Goal: Information Seeking & Learning: Learn about a topic

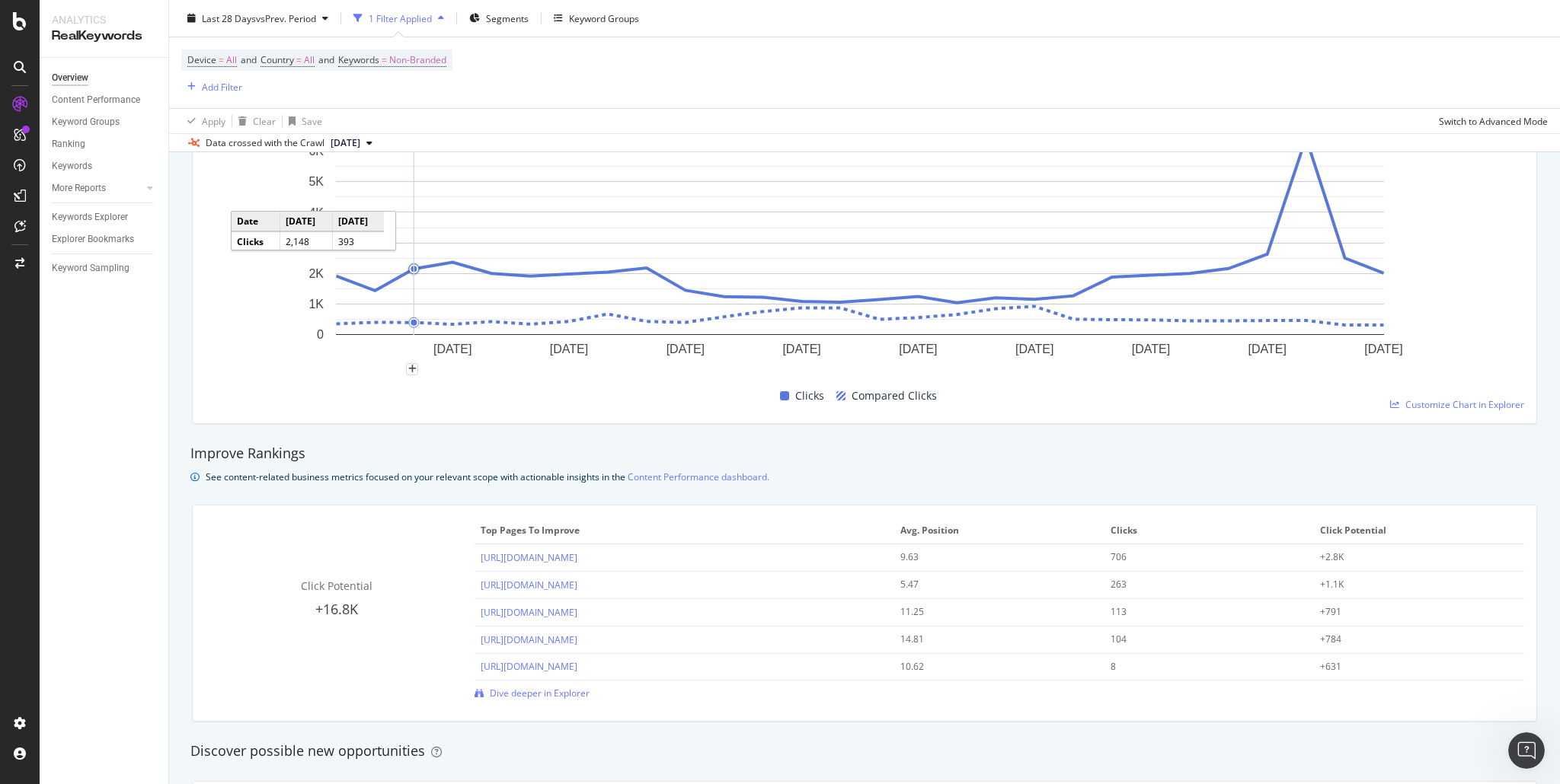
scroll to position [685, 0]
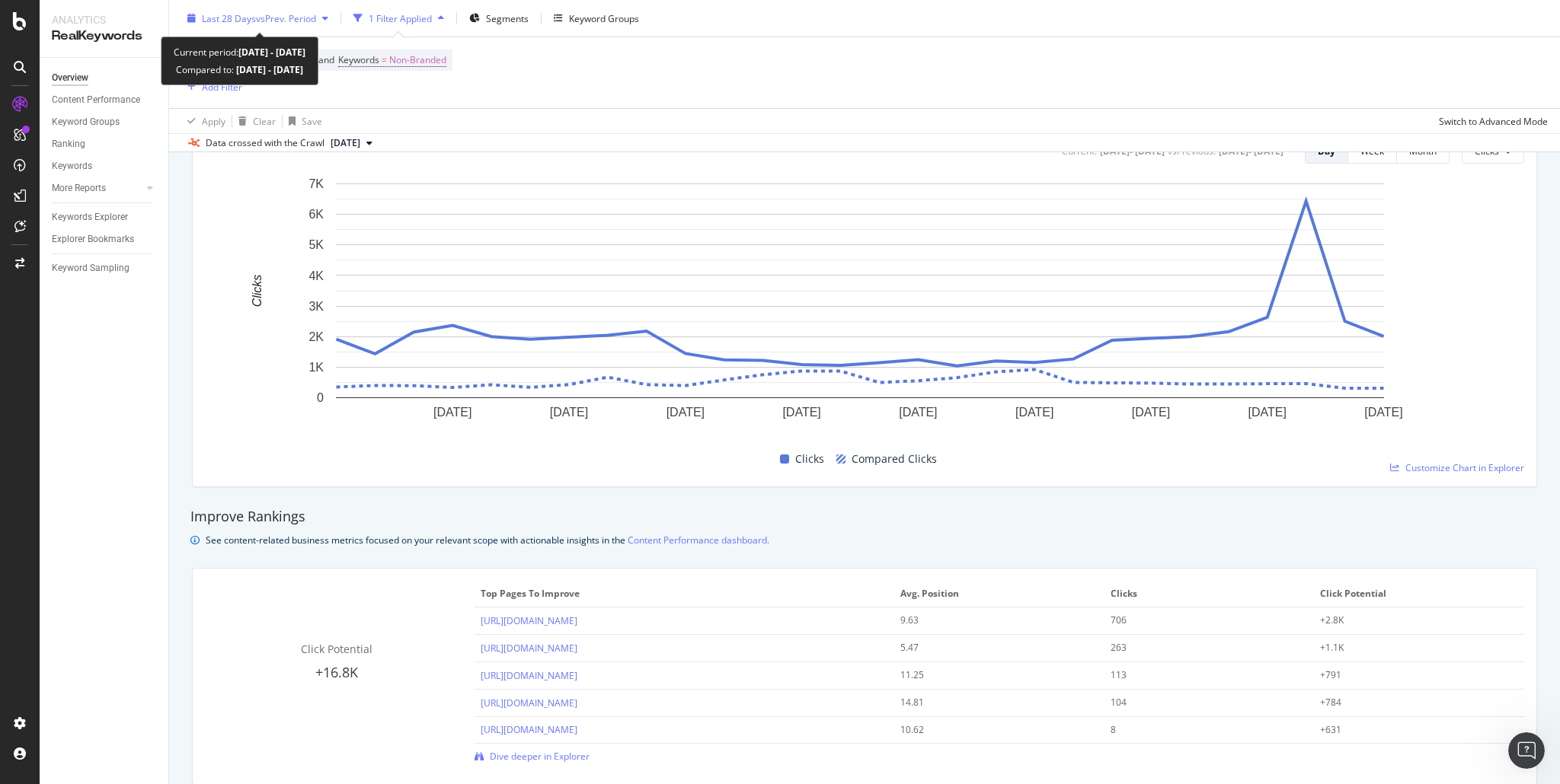
click at [245, 17] on span "Last 28 Days" at bounding box center [229, 17] width 54 height 13
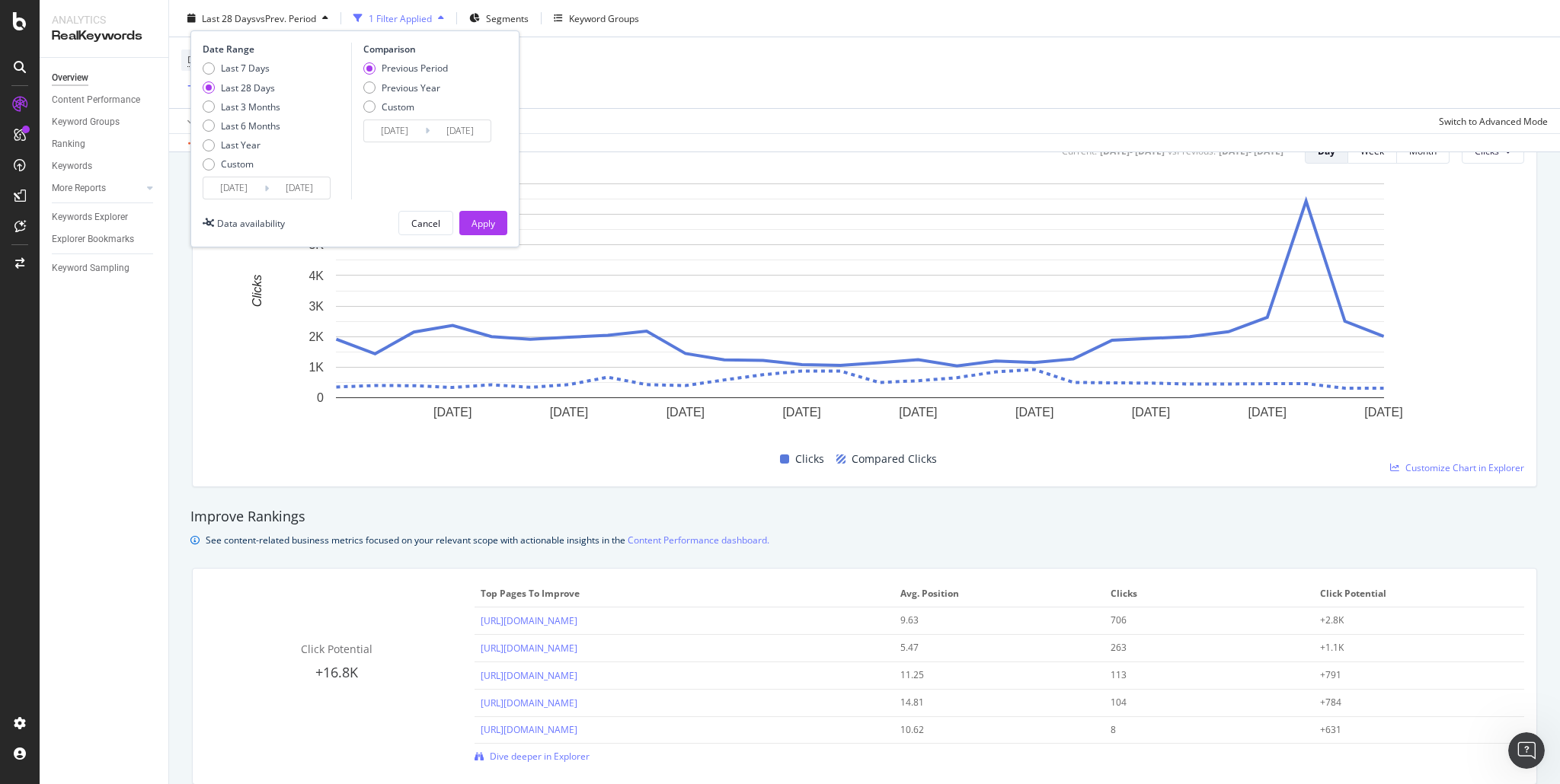
click at [836, 500] on div "Improve Rankings See content-related business metrics focused on your relevant …" at bounding box center [864, 528] width 1364 height 57
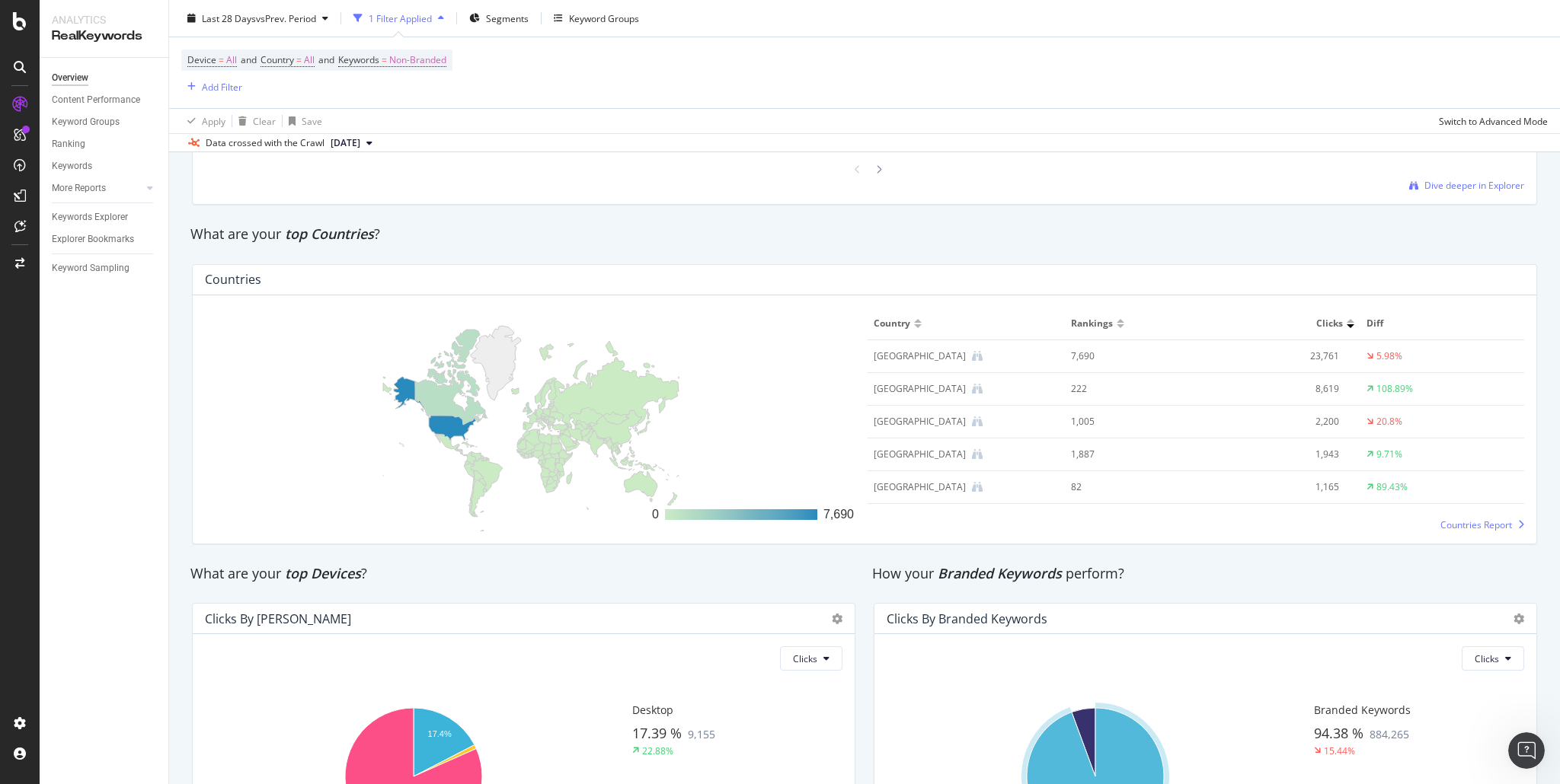
scroll to position [2304, 0]
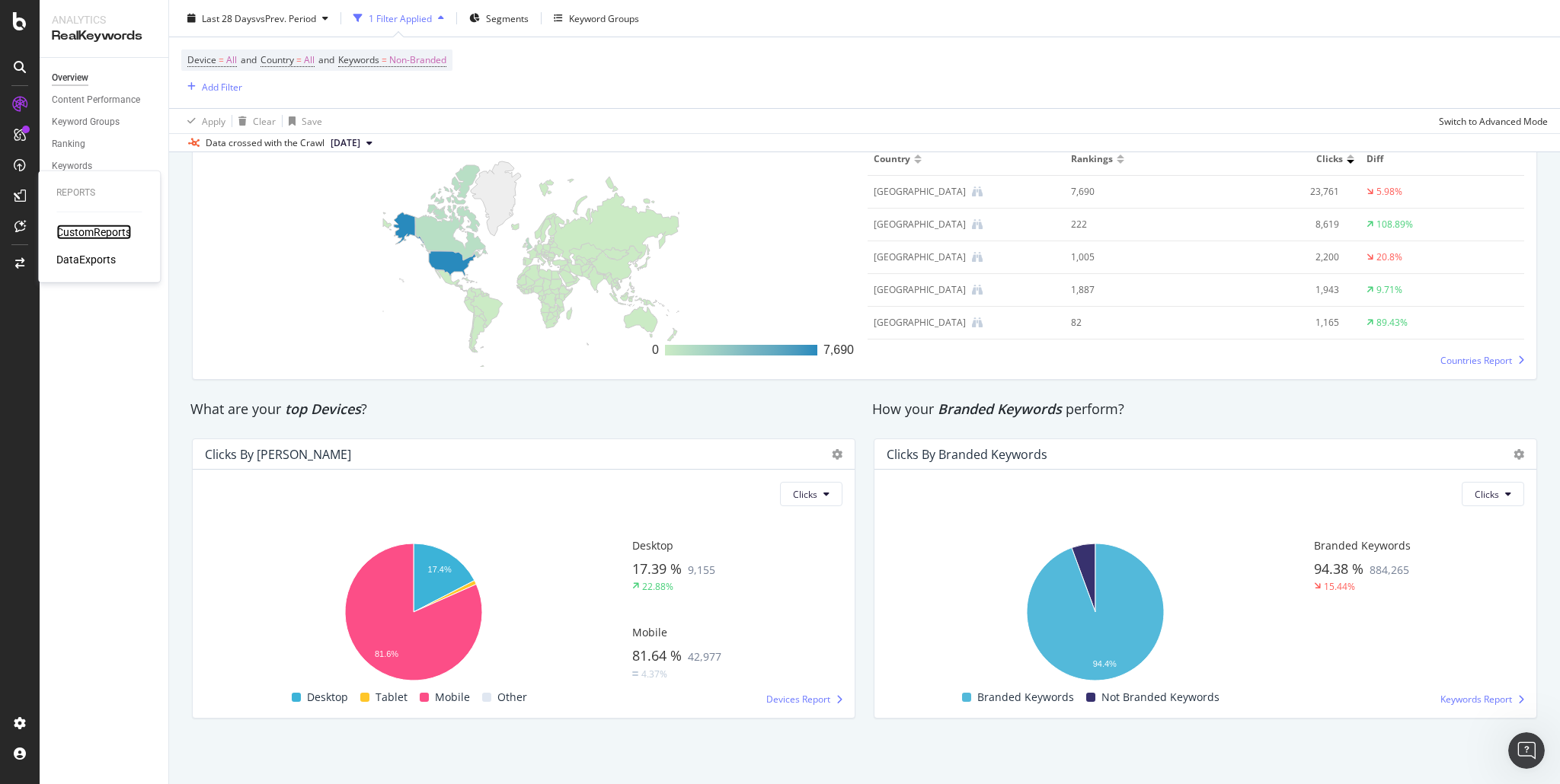
click at [72, 226] on div "CustomReports" at bounding box center [93, 232] width 75 height 15
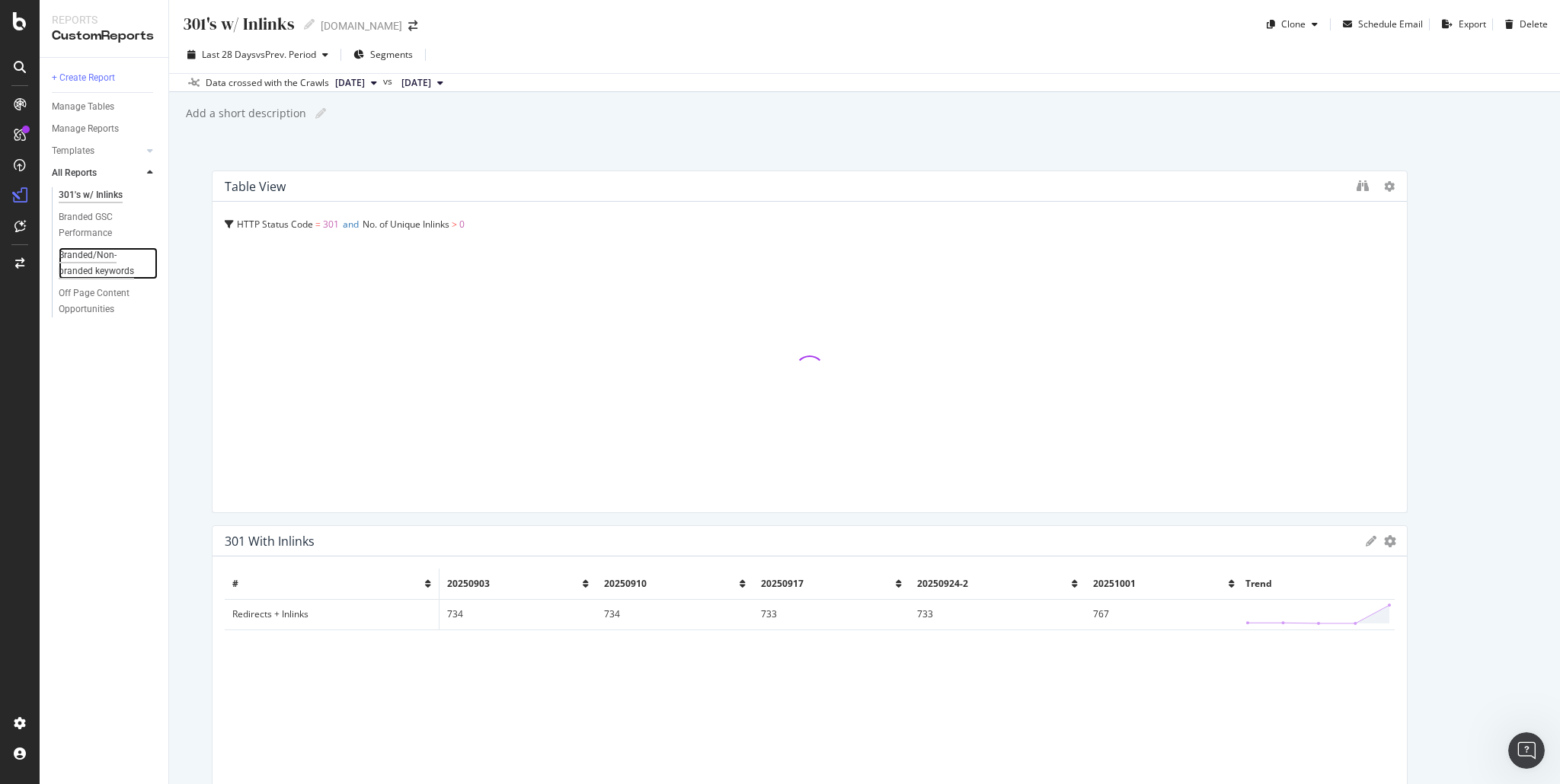
click at [84, 264] on div "Branded/Non-branded keywords" at bounding box center [103, 263] width 89 height 32
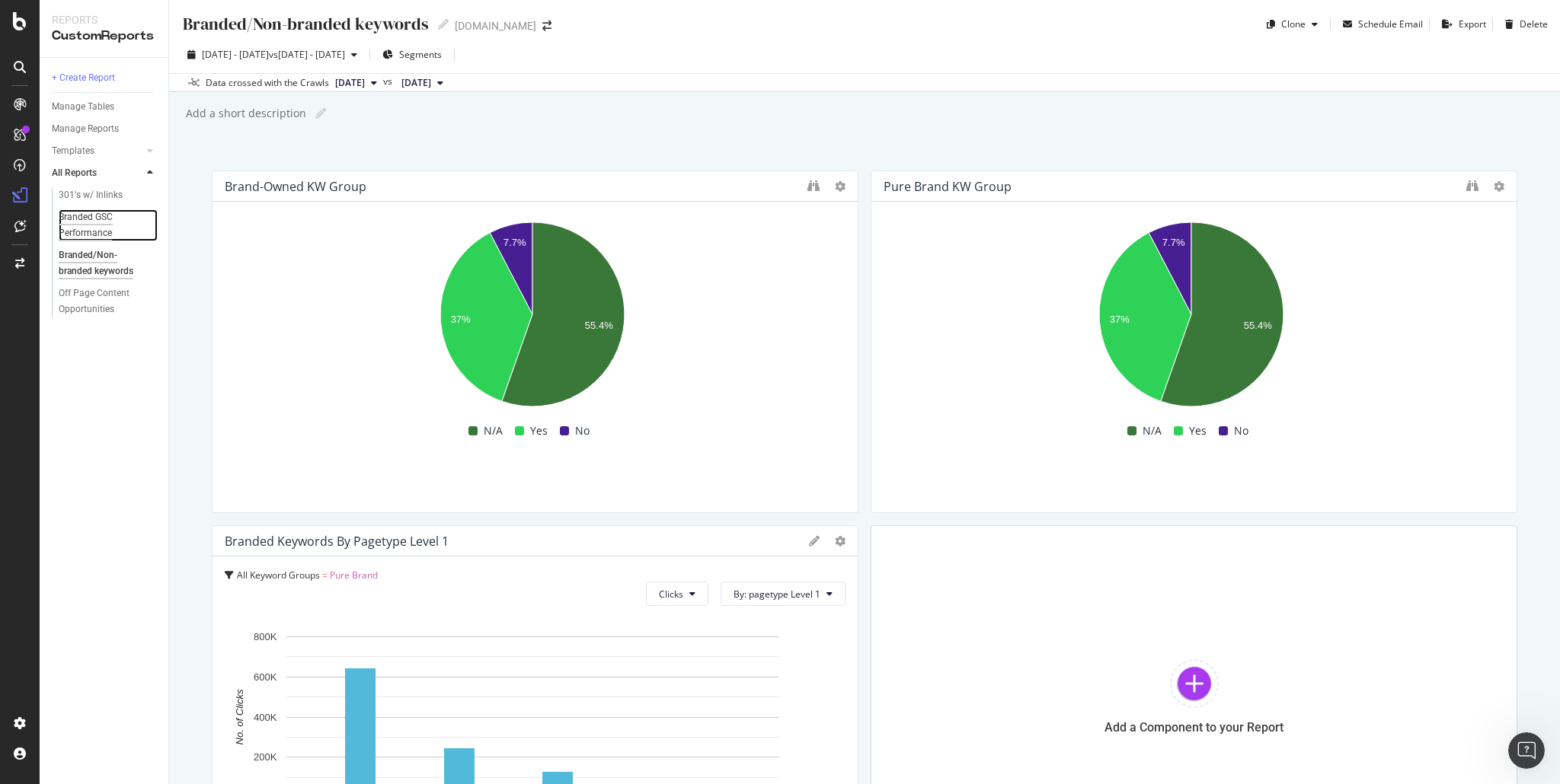
click at [104, 224] on div "Branded GSC Performance" at bounding box center [101, 224] width 87 height 32
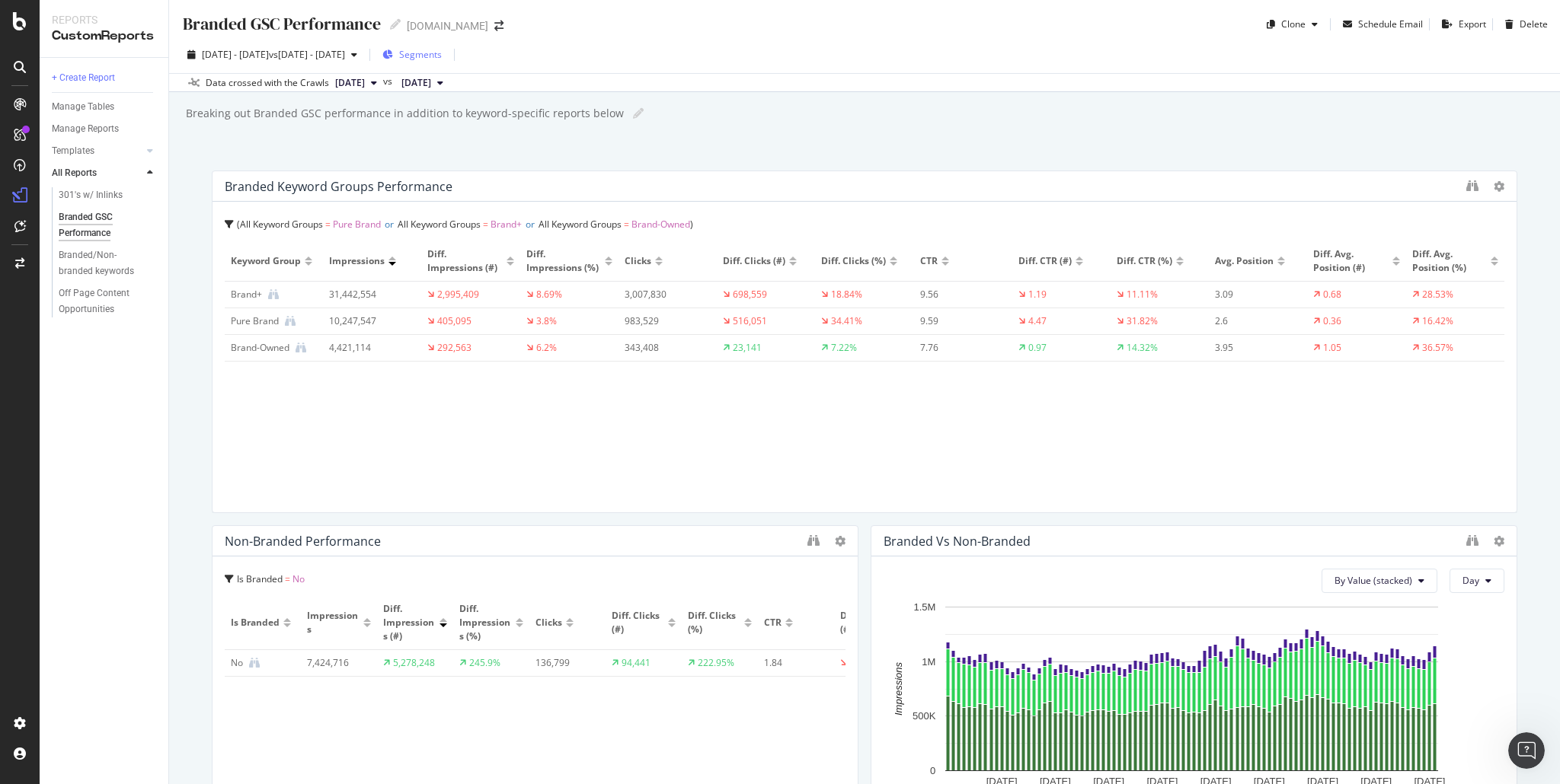
click at [442, 51] on span "Segments" at bounding box center [421, 54] width 43 height 13
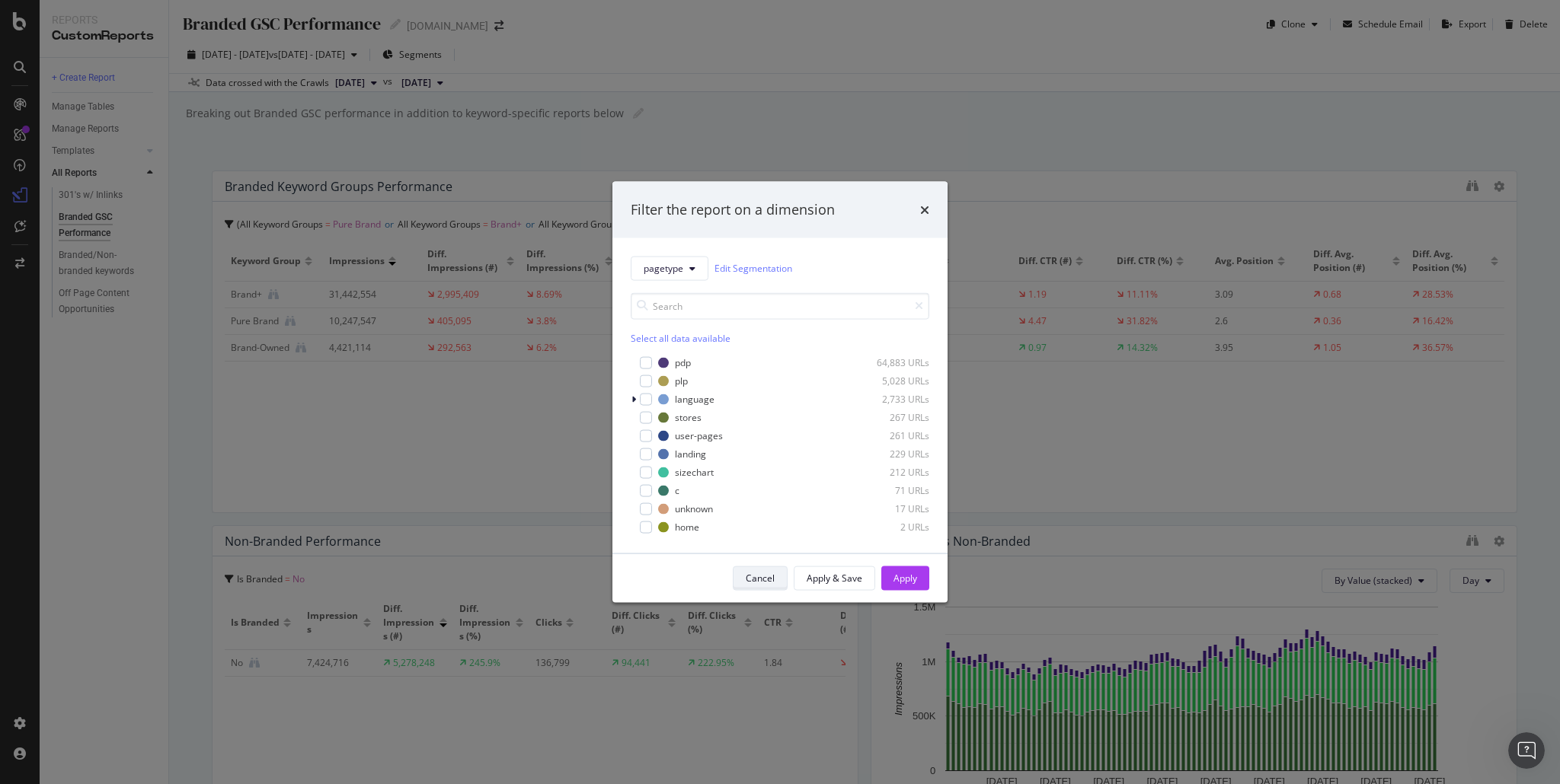
click at [759, 577] on div "Cancel" at bounding box center [760, 578] width 29 height 13
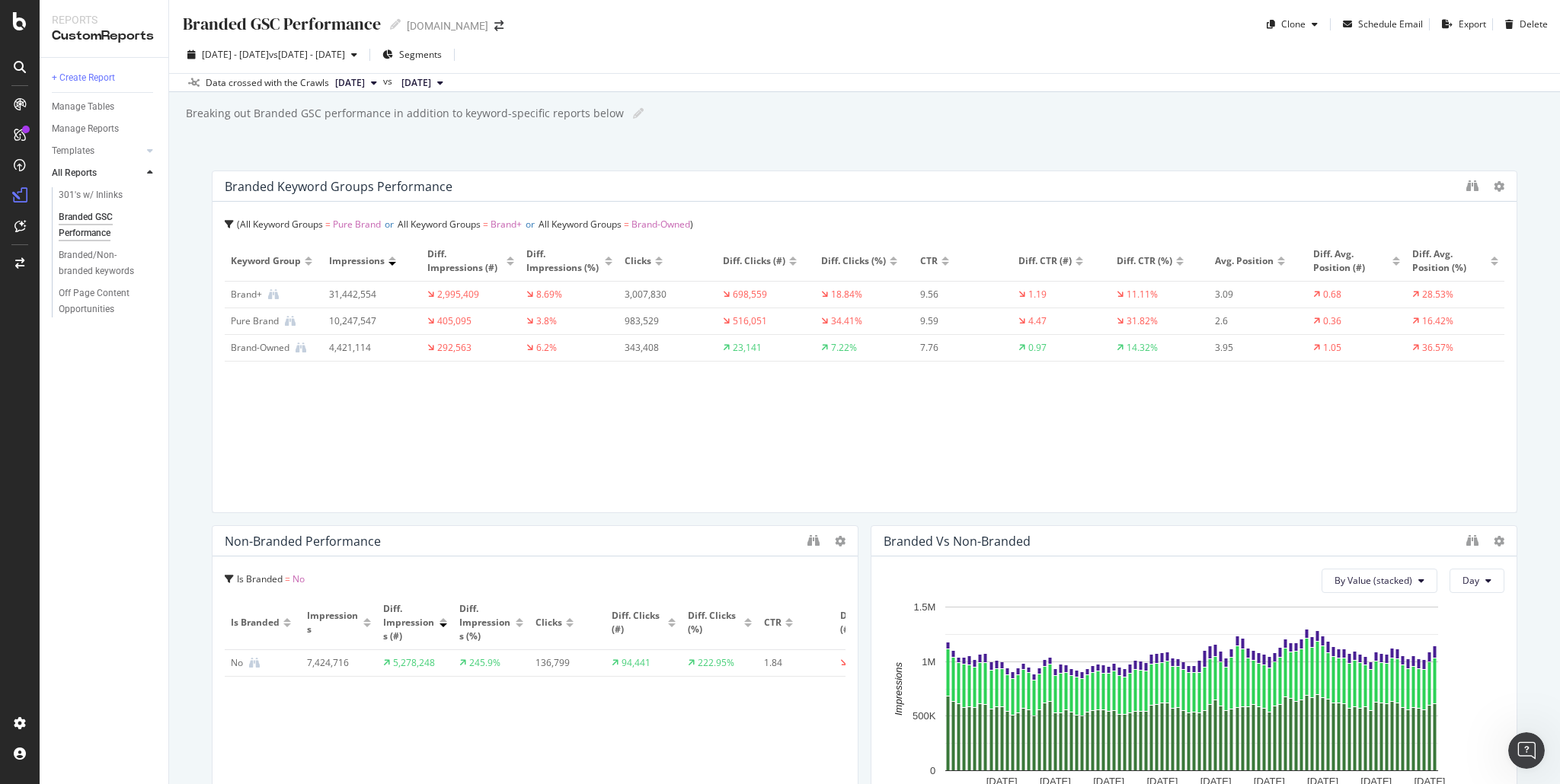
click at [291, 145] on div "Branded GSC Performance Branded GSC Performance [DOMAIN_NAME] Clone Schedule Em…" at bounding box center [864, 392] width 1391 height 784
click at [1503, 188] on div at bounding box center [1510, 342] width 15 height 343
click at [1494, 188] on icon at bounding box center [1499, 187] width 10 height 10
click at [1260, 148] on div "Branded GSC Performance Branded GSC Performance [DOMAIN_NAME] Clone Schedule Em…" at bounding box center [864, 392] width 1391 height 784
click at [276, 294] on icon at bounding box center [273, 295] width 10 height 10
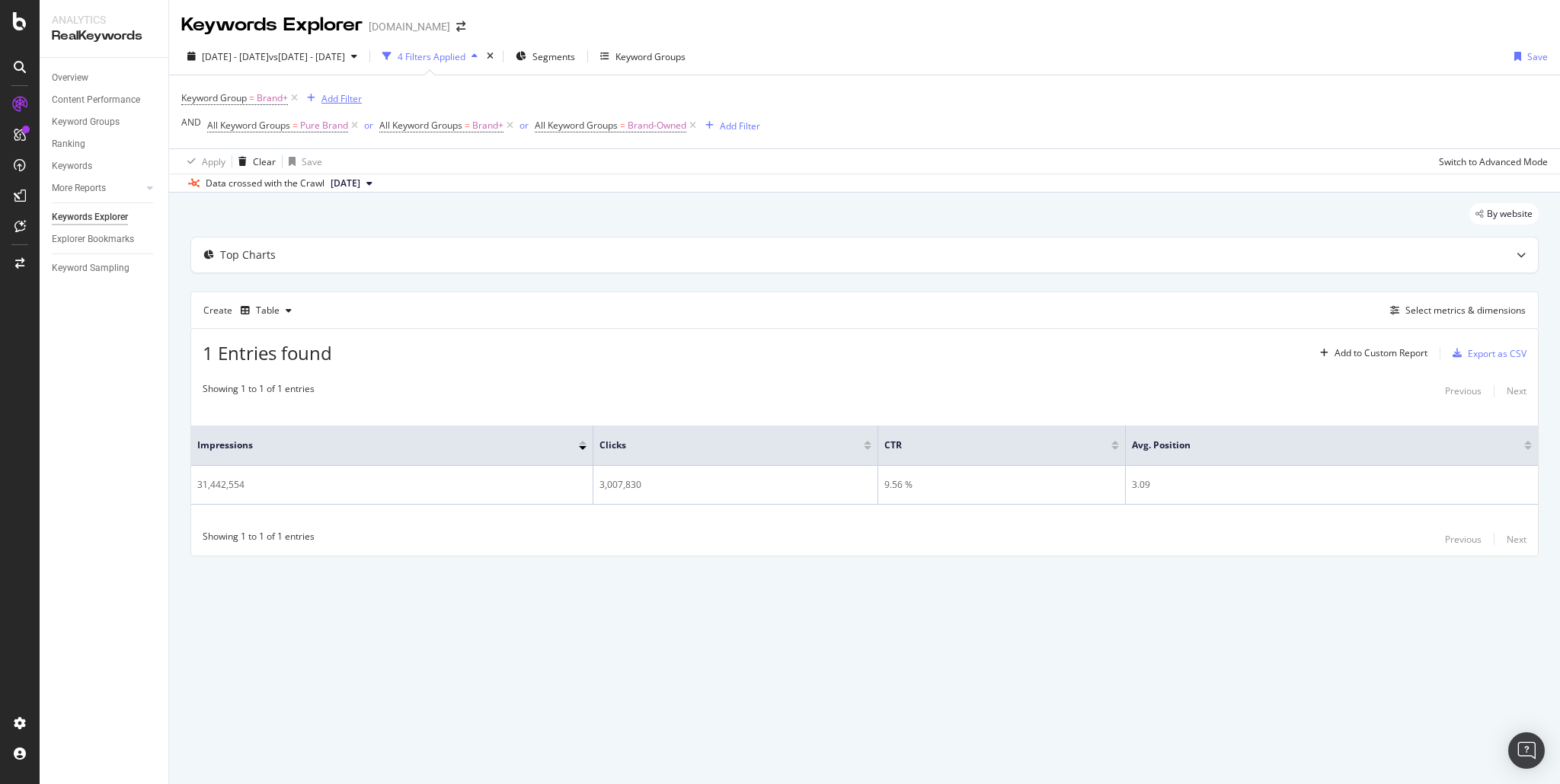
click at [339, 99] on div "Add Filter" at bounding box center [341, 99] width 40 height 13
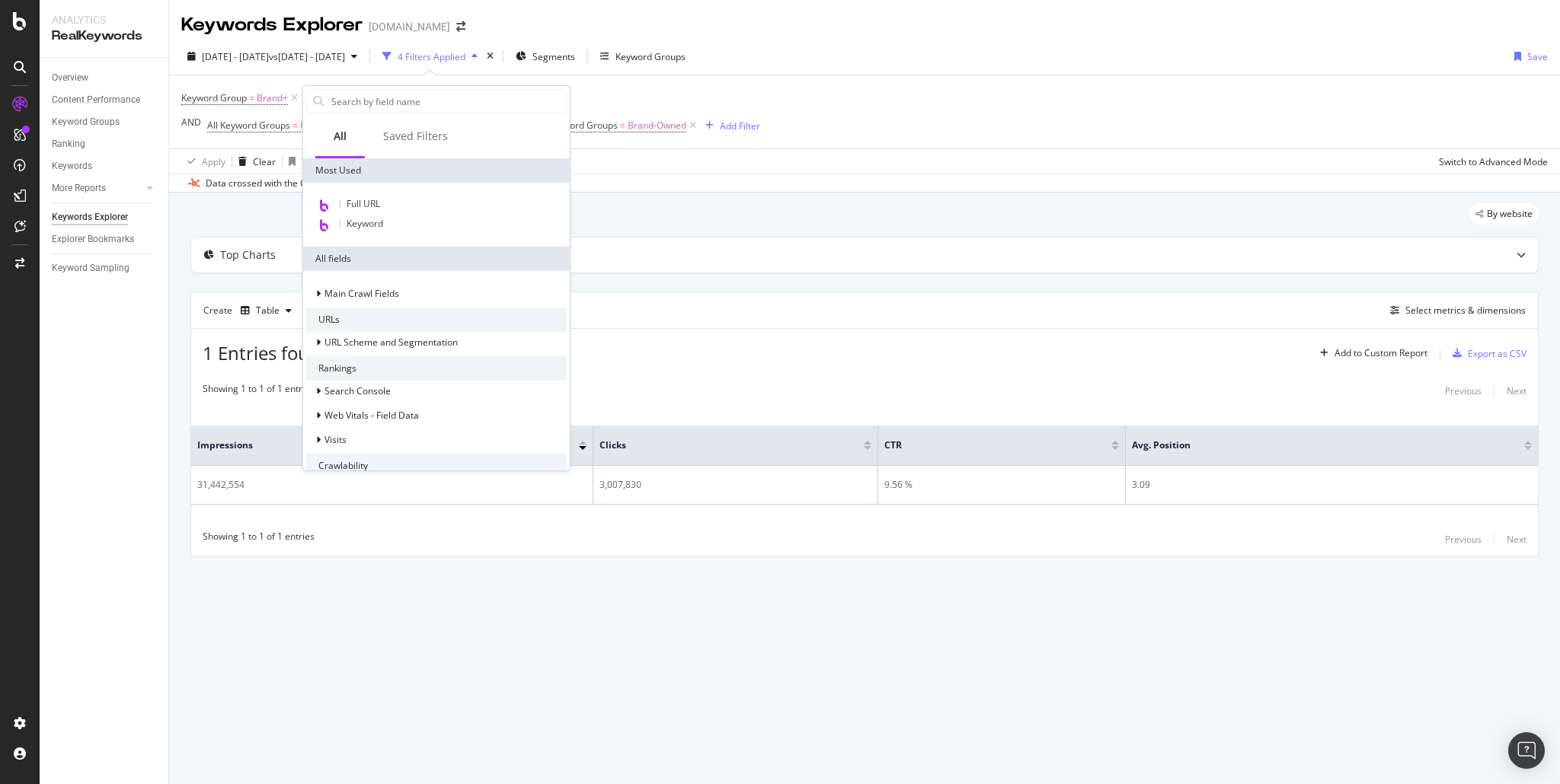
click at [465, 52] on div "4 Filters Applied" at bounding box center [431, 57] width 68 height 13
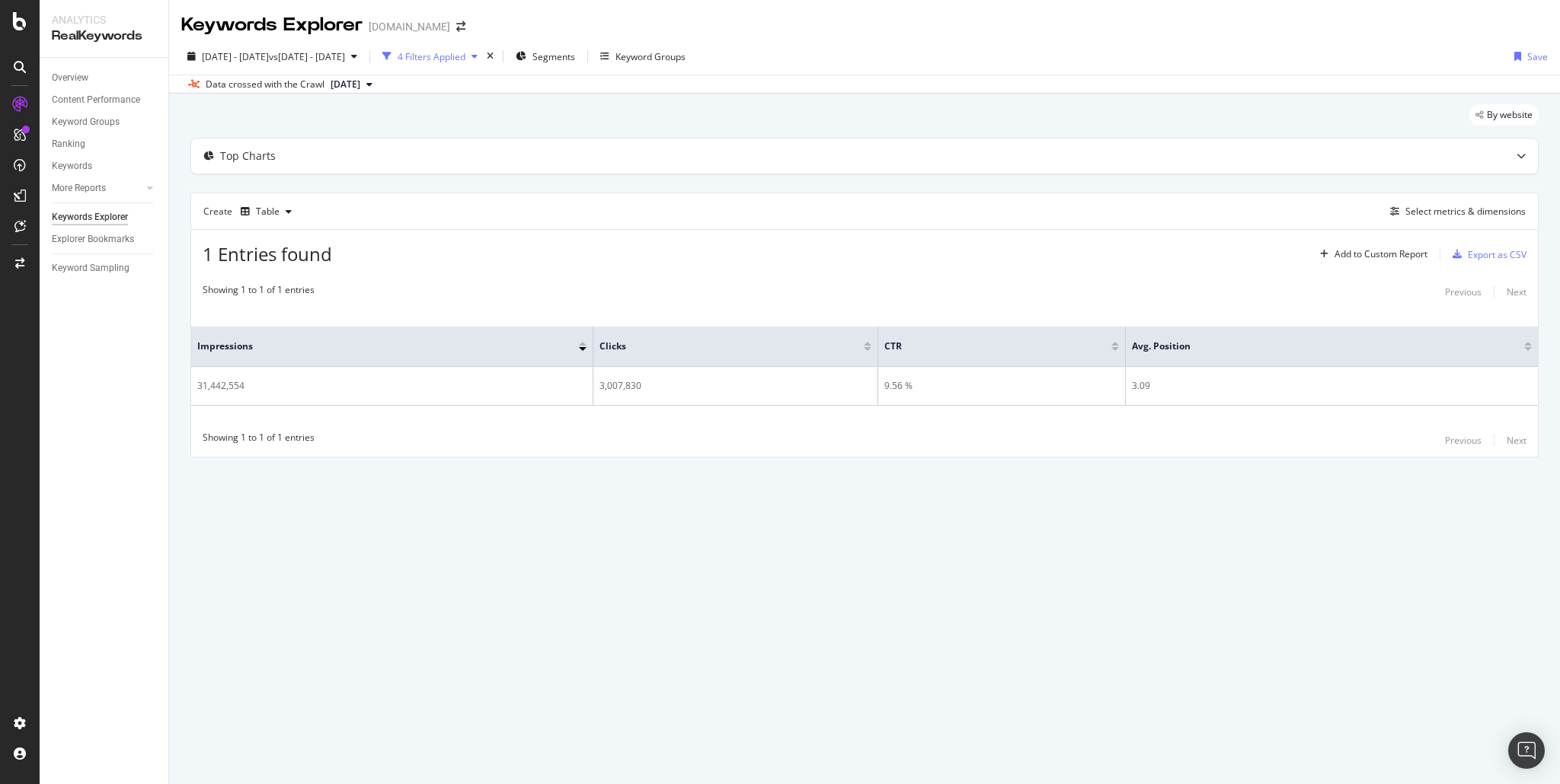
click at [465, 54] on div "4 Filters Applied" at bounding box center [431, 57] width 68 height 13
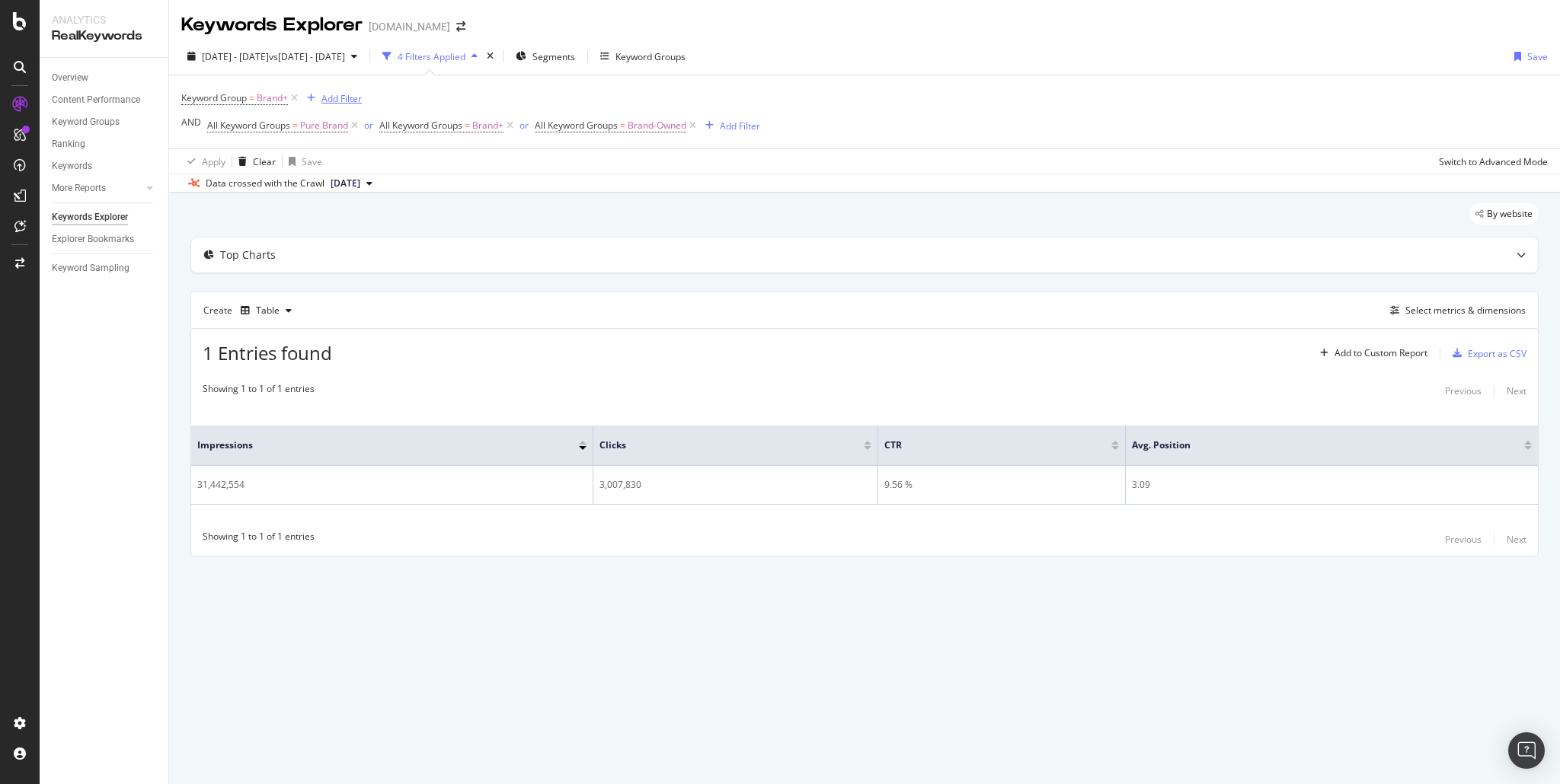
click at [336, 97] on div "Add Filter" at bounding box center [341, 99] width 40 height 13
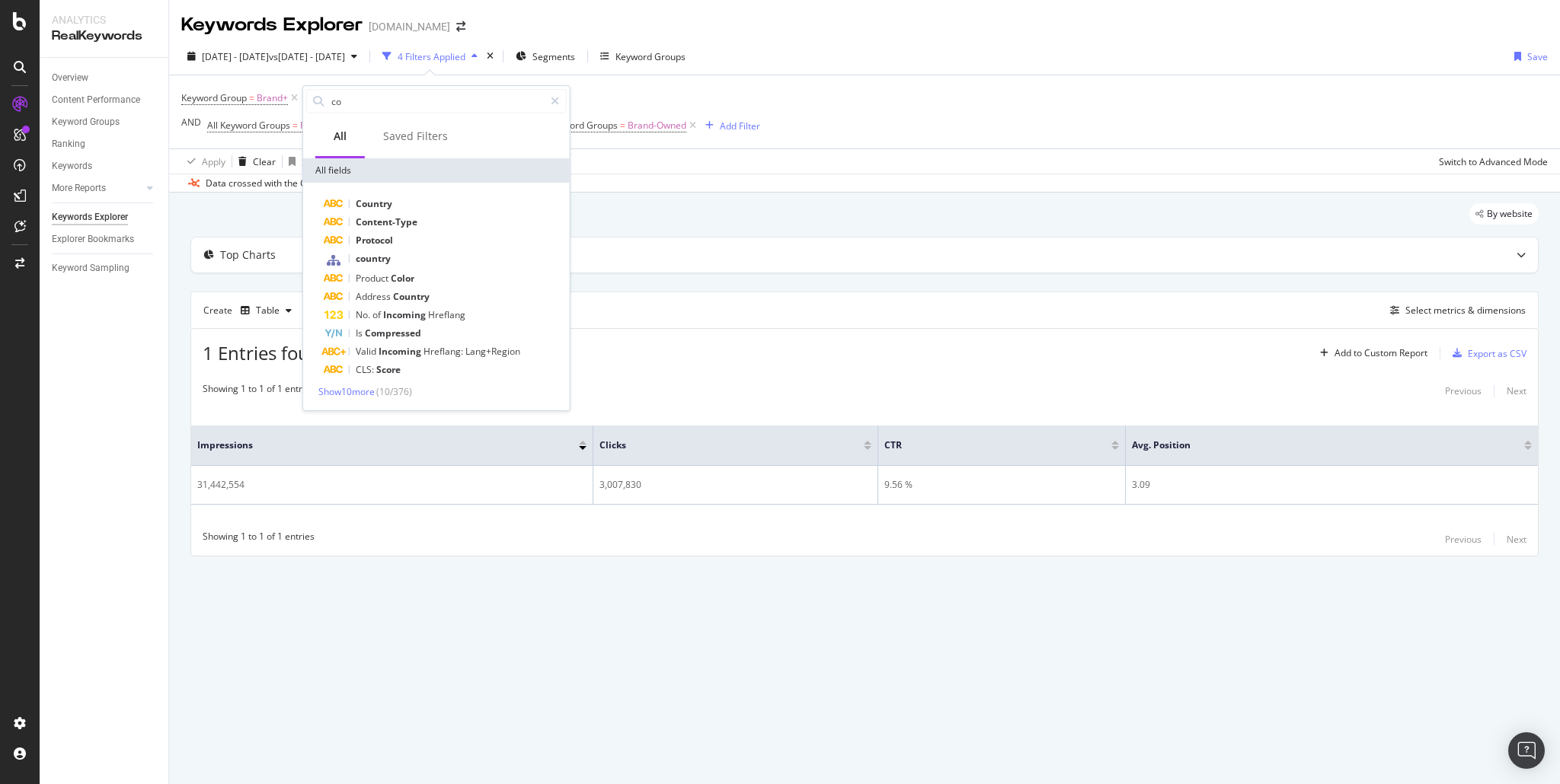
type input "c"
type input "co"
click at [387, 204] on span "Country" at bounding box center [374, 203] width 37 height 13
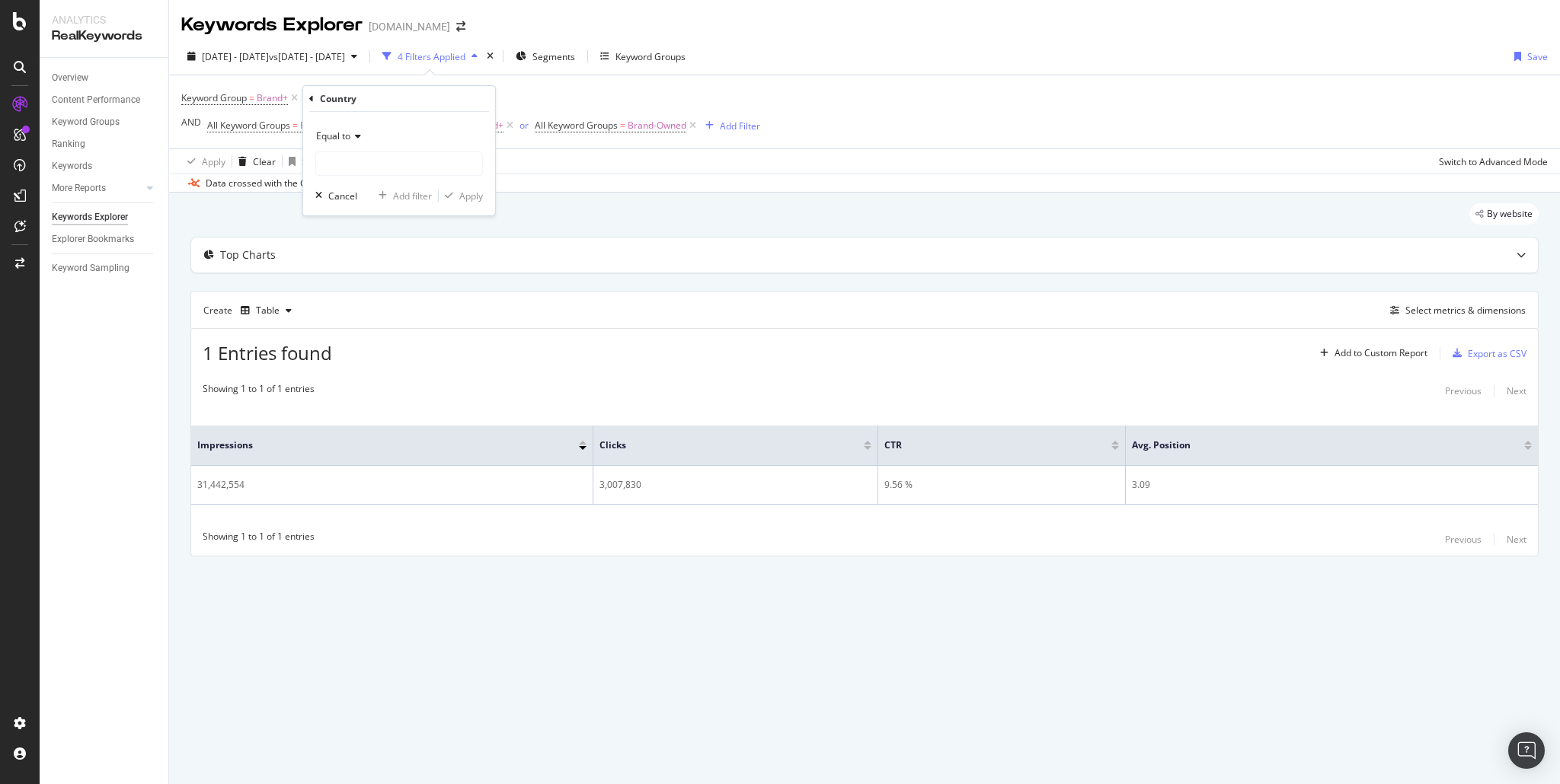
click at [339, 135] on span "Equal to" at bounding box center [333, 135] width 34 height 13
click at [372, 167] on div "Equal to" at bounding box center [400, 167] width 163 height 20
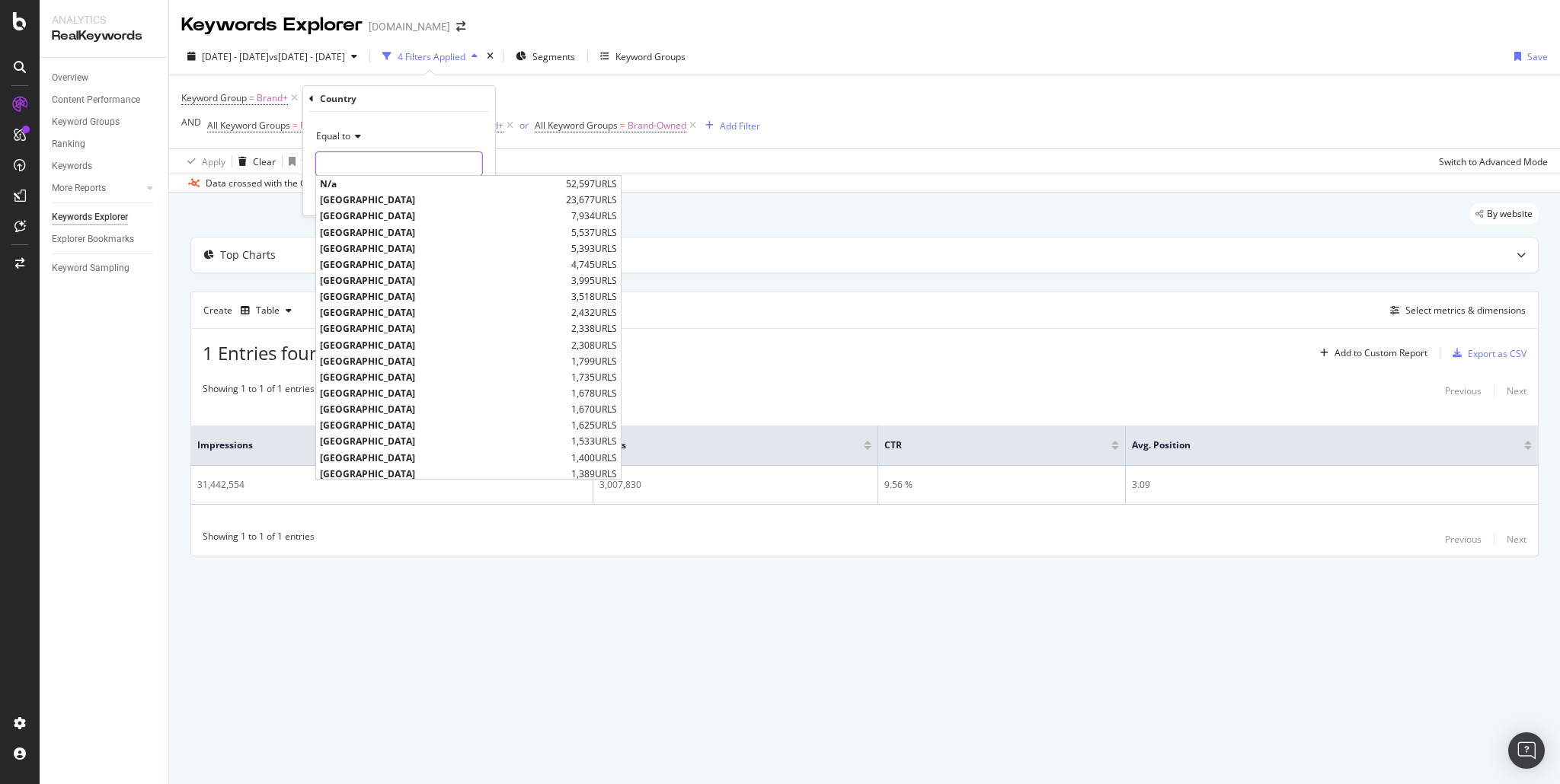
click at [366, 166] on input "text" at bounding box center [399, 164] width 166 height 24
click at [374, 203] on span "[GEOGRAPHIC_DATA]" at bounding box center [441, 200] width 243 height 13
type input "[GEOGRAPHIC_DATA]"
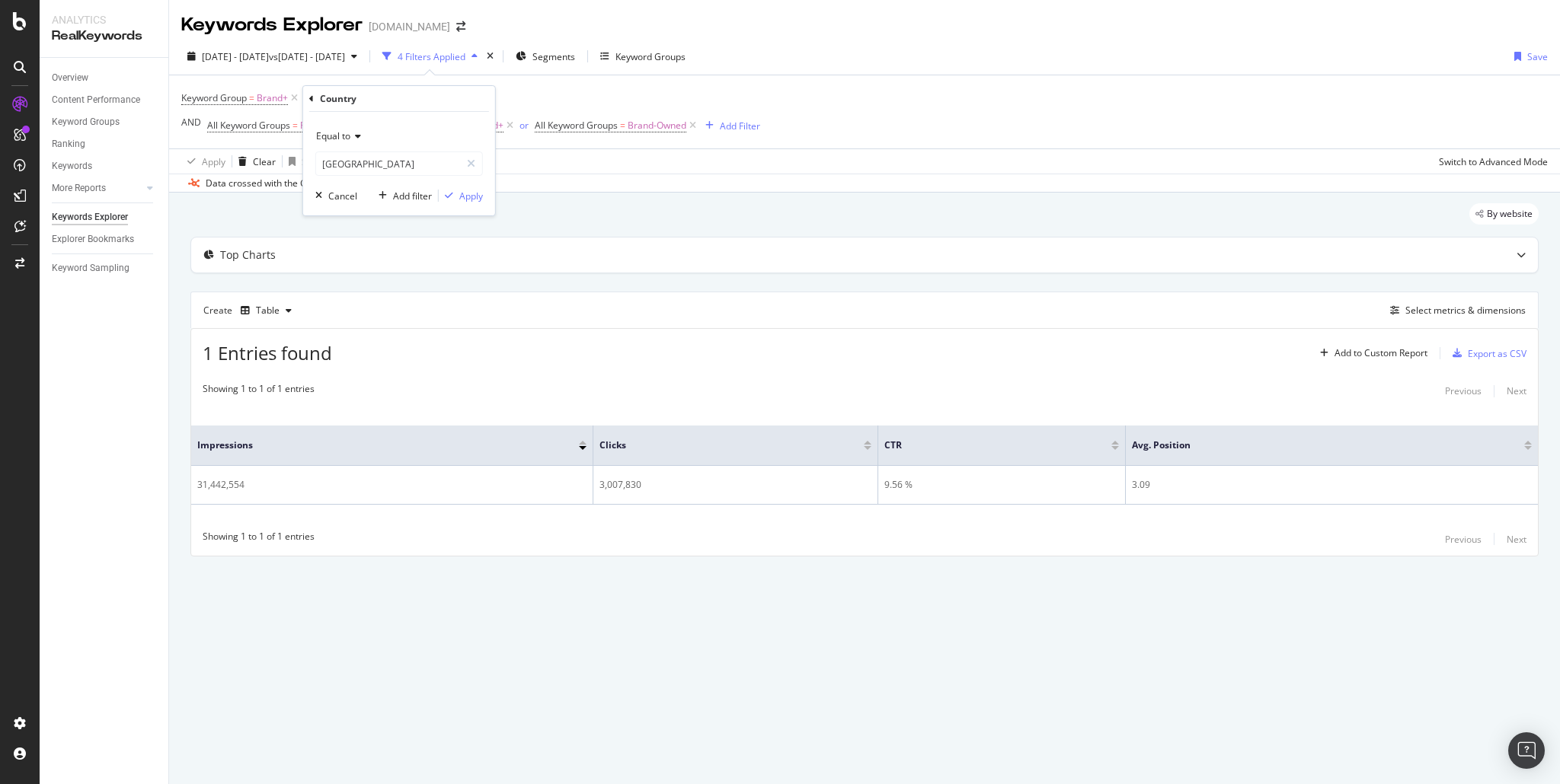
click at [483, 197] on div "Equal to United States of America usa Cancel Add filter Apply" at bounding box center [399, 164] width 192 height 104
click at [479, 195] on div "Apply" at bounding box center [471, 195] width 24 height 13
click at [92, 231] on div "CustomReports" at bounding box center [93, 232] width 75 height 15
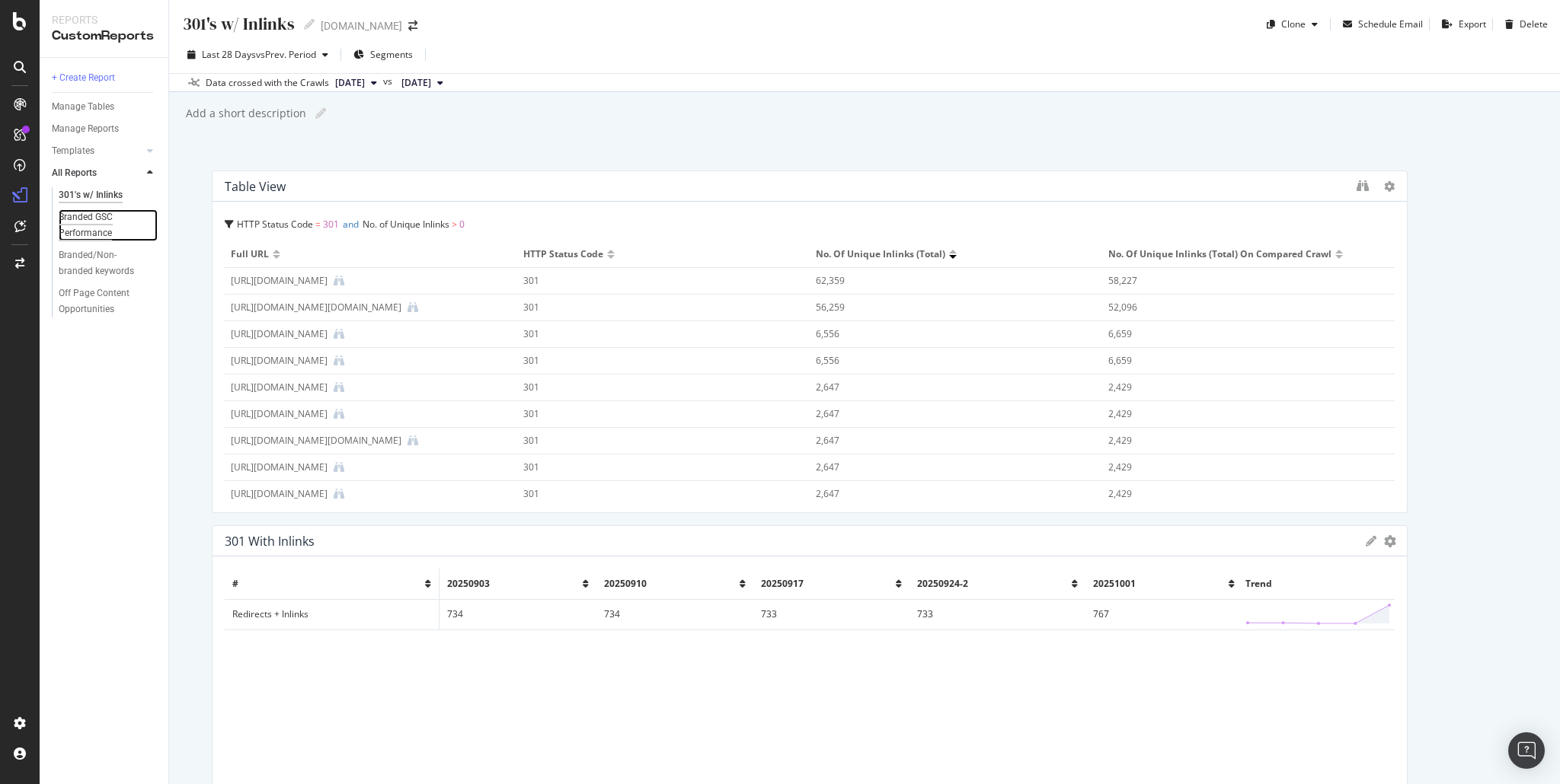
click at [93, 230] on div "Branded GSC Performance" at bounding box center [101, 224] width 87 height 32
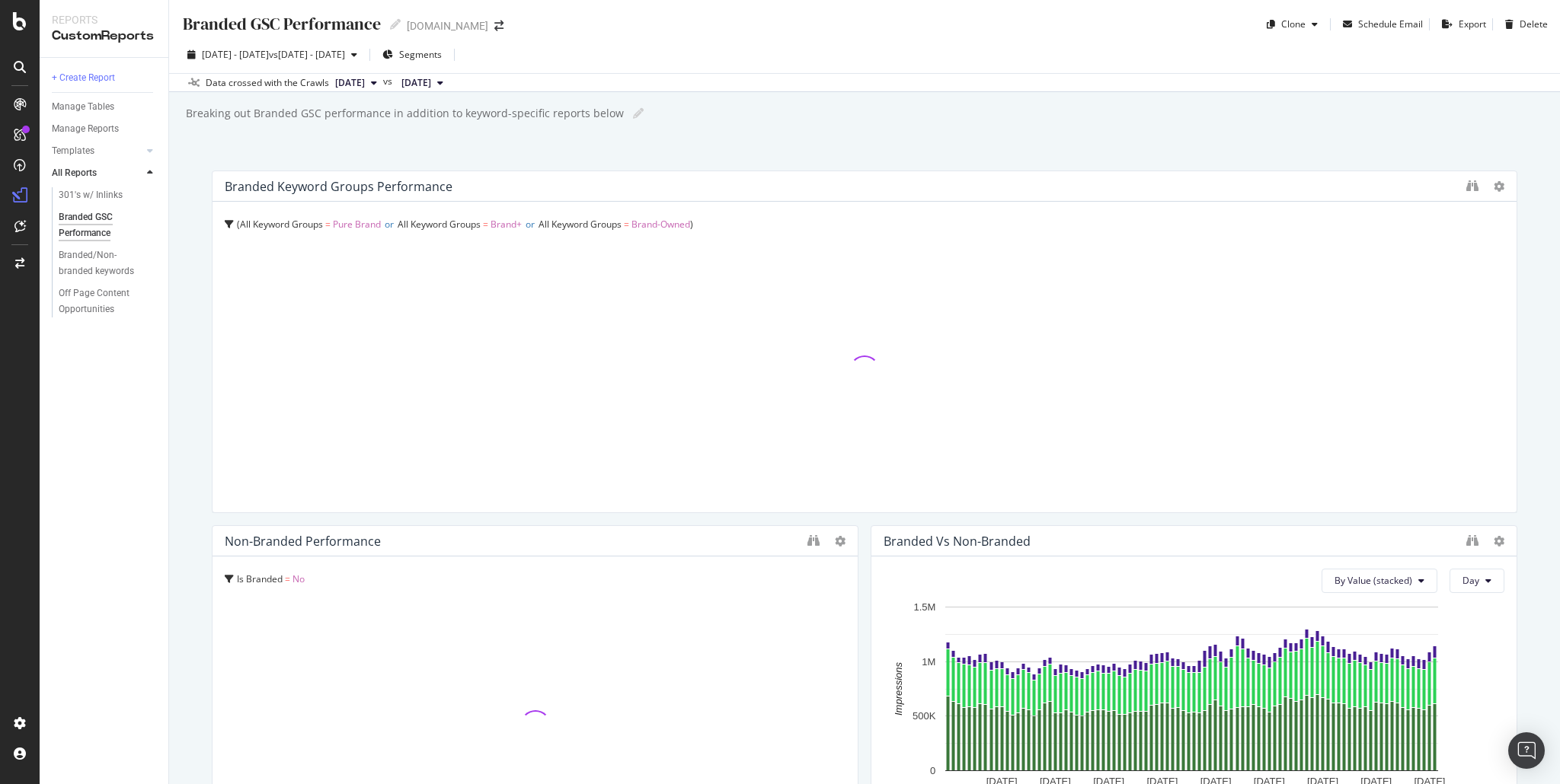
click at [441, 139] on div "Branded GSC Performance Branded GSC Performance www.converse.com Clone Schedule…" at bounding box center [864, 392] width 1391 height 784
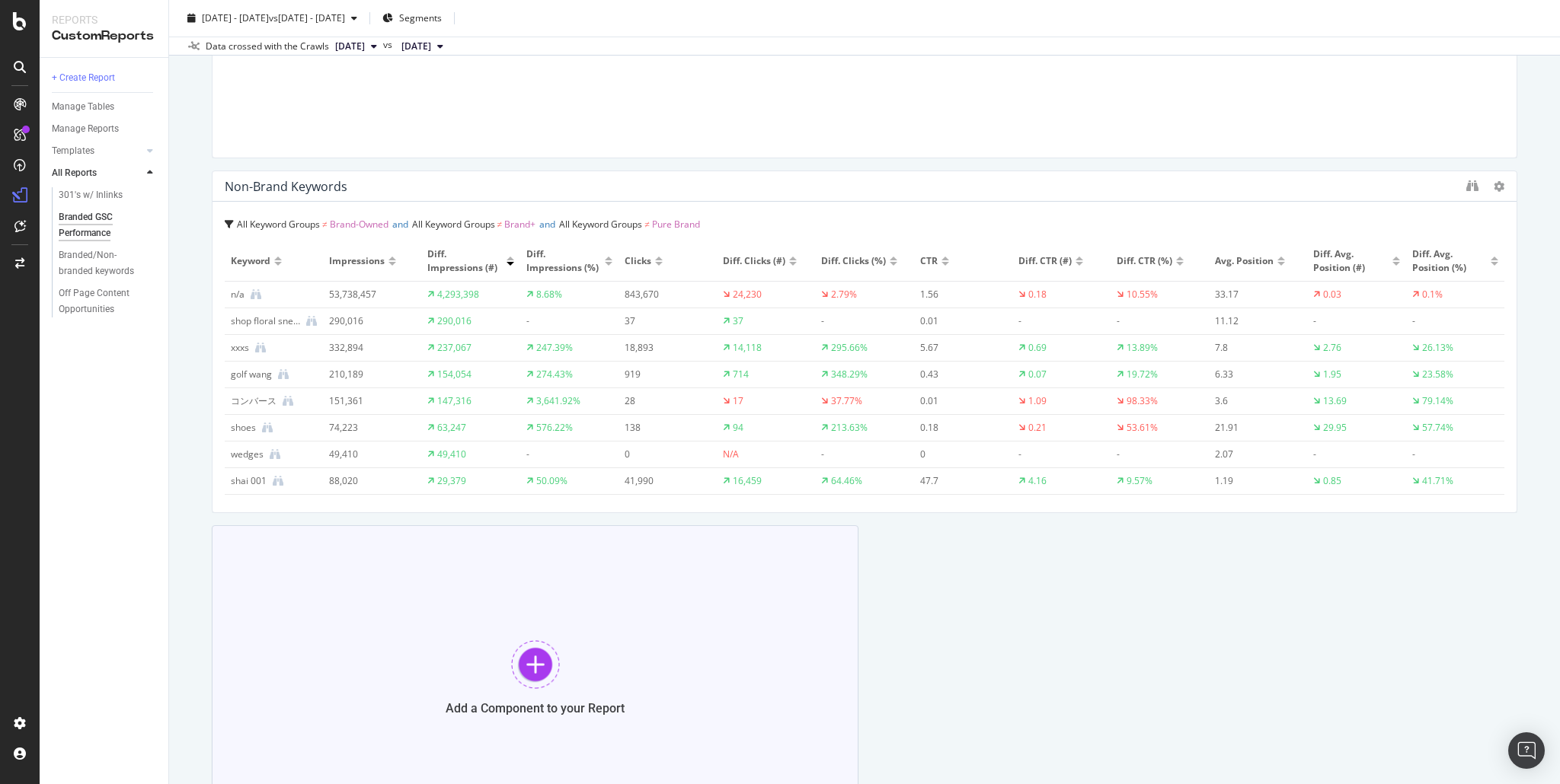
scroll to position [1553, 0]
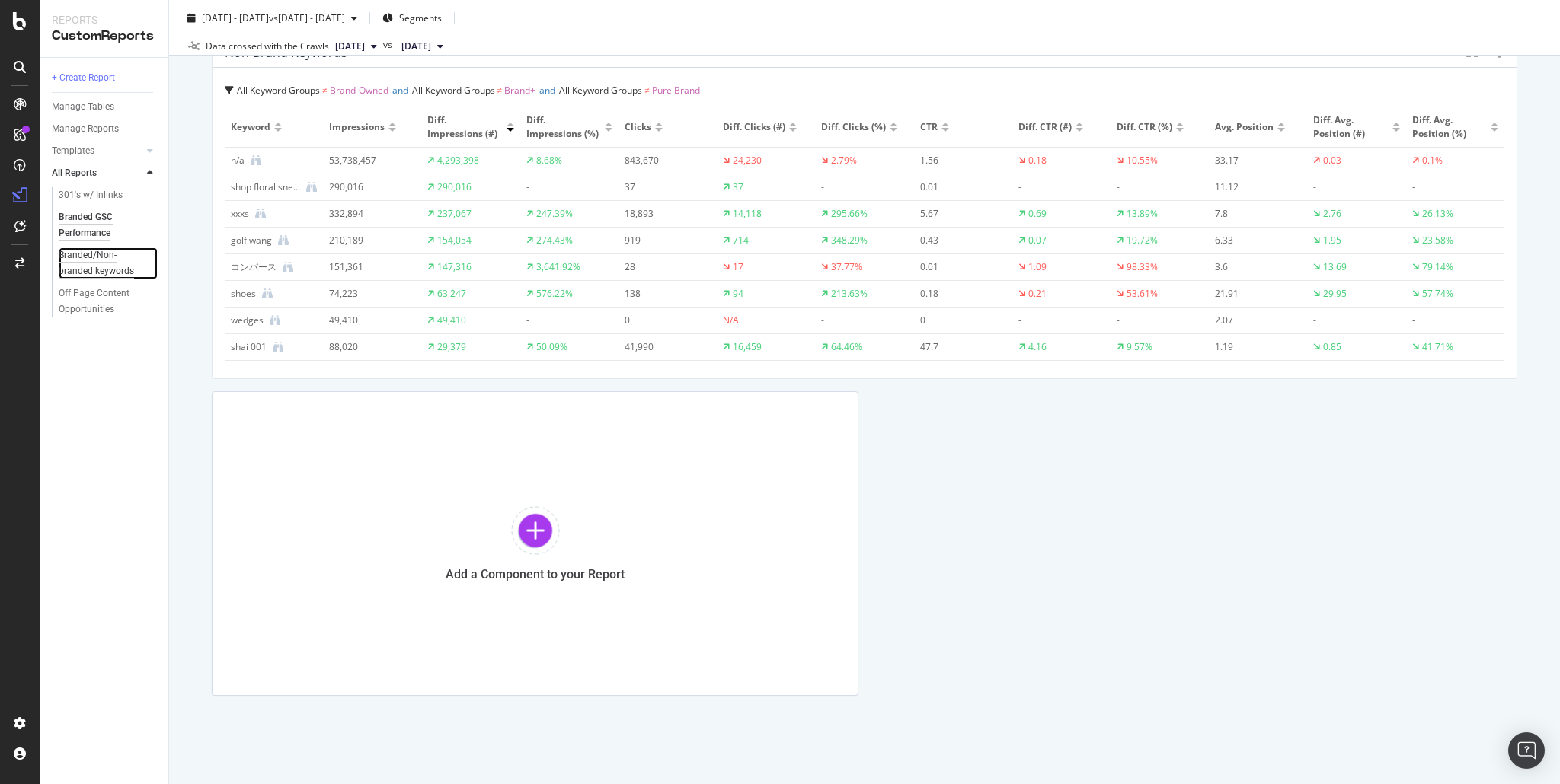
click at [87, 256] on div "Branded/Non-branded keywords" at bounding box center [103, 263] width 89 height 32
